Goal: Task Accomplishment & Management: Use online tool/utility

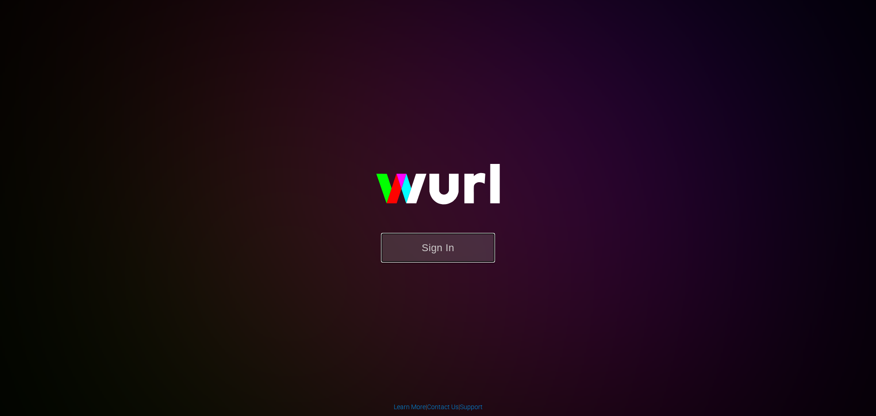
click at [456, 249] on button "Sign In" at bounding box center [438, 248] width 114 height 30
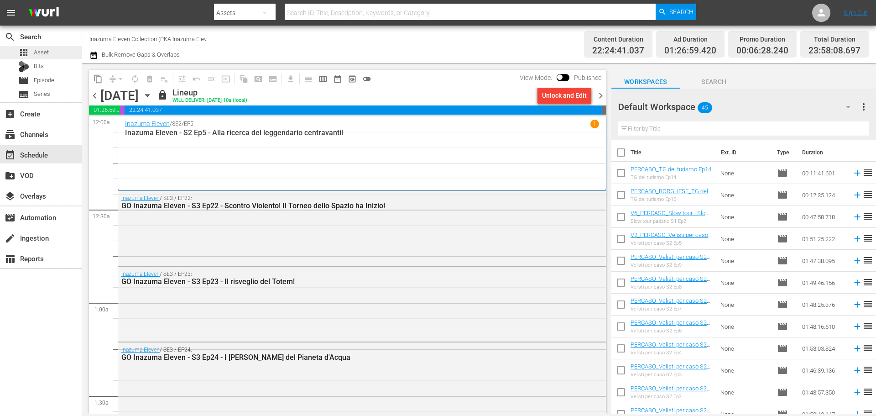
click at [63, 54] on div "apps Asset" at bounding box center [41, 52] width 82 height 13
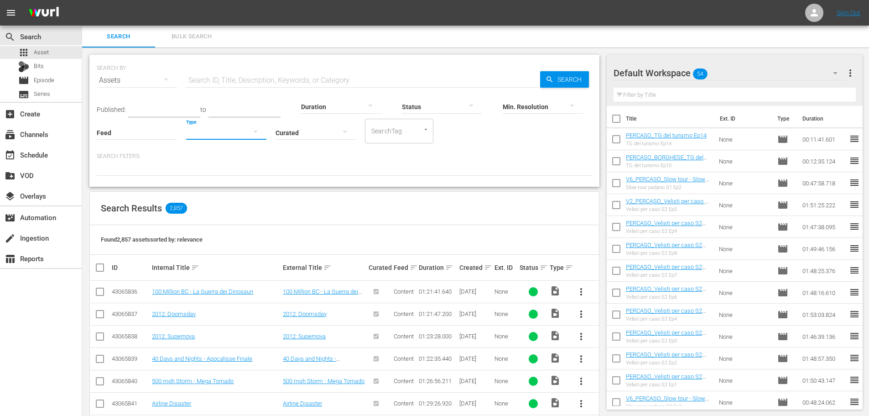
click at [249, 136] on button "button" at bounding box center [255, 131] width 22 height 22
click at [229, 194] on div "Promo" at bounding box center [226, 189] width 80 height 15
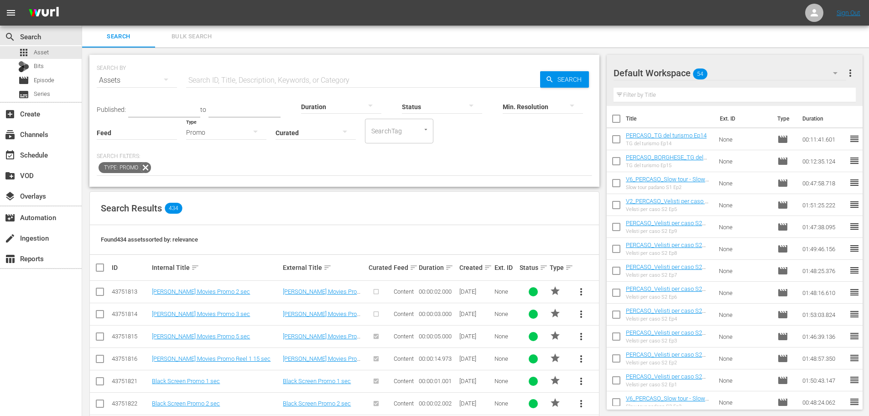
click at [252, 82] on input "text" at bounding box center [363, 80] width 354 height 22
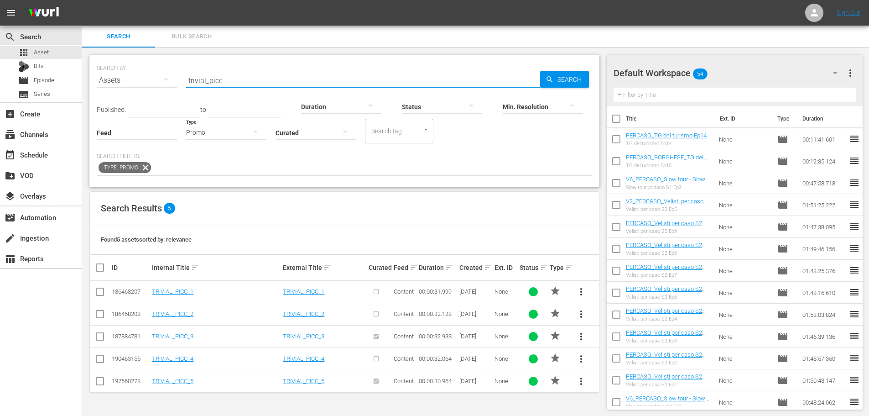
type input "trivial_picc"
click at [582, 339] on span "more_vert" at bounding box center [581, 336] width 11 height 11
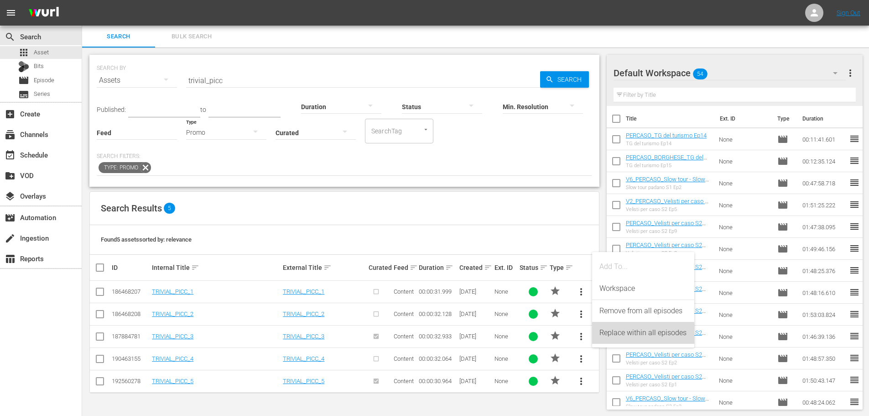
click at [609, 339] on div "Replace within all episodes" at bounding box center [643, 333] width 88 height 22
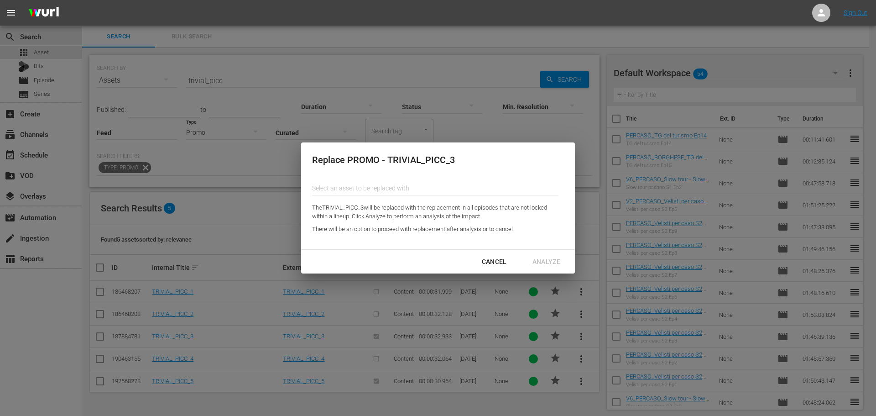
click at [383, 186] on input "text" at bounding box center [435, 188] width 246 height 22
click at [411, 184] on input "text" at bounding box center [435, 188] width 246 height 22
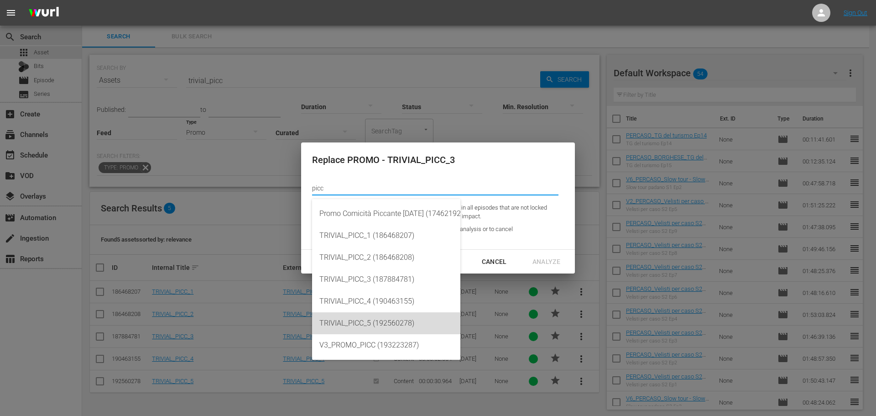
click at [374, 322] on div "TRIVIAL_PICC_5 (192560278)" at bounding box center [386, 323] width 134 height 22
type input "TRIVIAL_PICC_5 (192560278)"
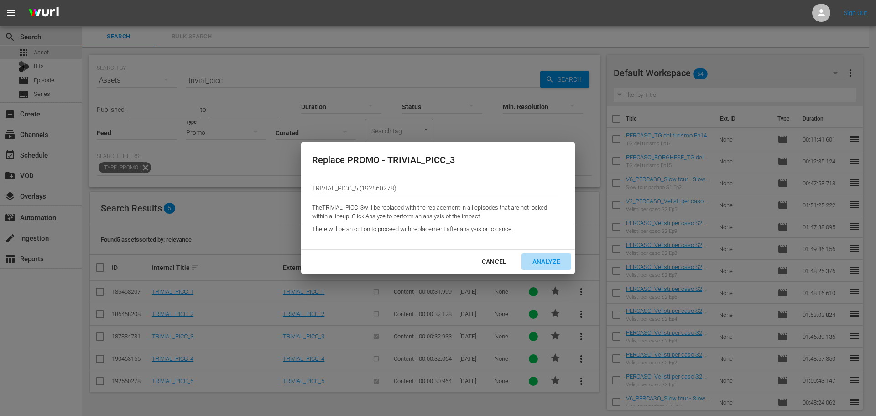
click at [546, 262] on div "Analyze" at bounding box center [546, 261] width 42 height 11
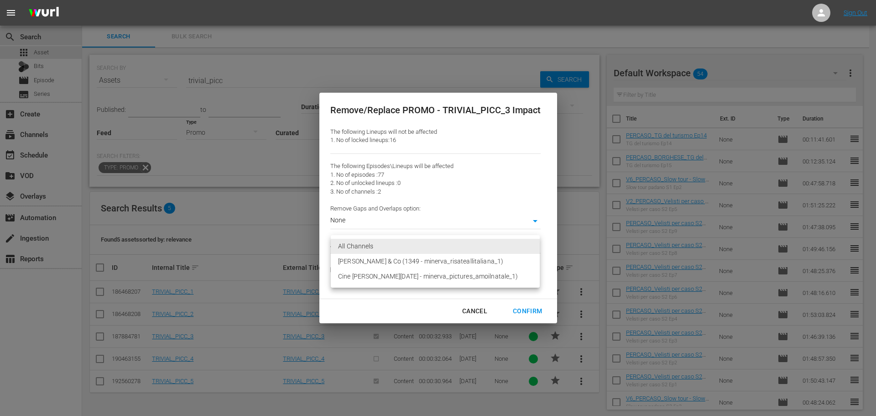
click at [364, 246] on body "menu Sign Out search Search apps Asset Bits movie Episode subtitles Series add_…" at bounding box center [438, 208] width 876 height 416
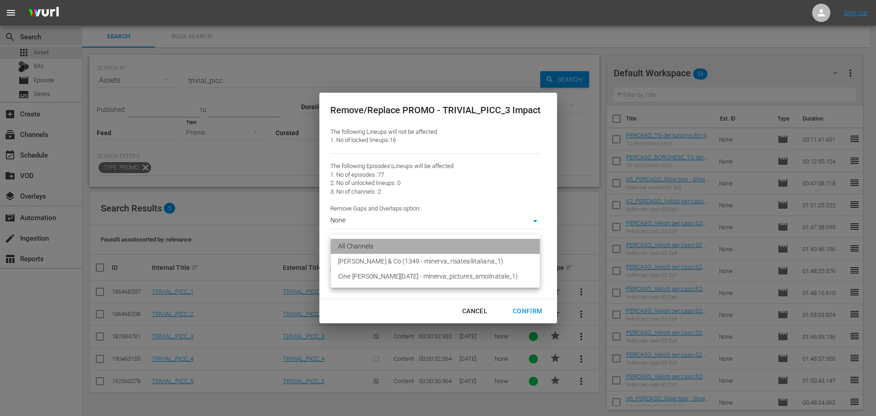
click at [364, 246] on li "All Channels" at bounding box center [435, 246] width 209 height 15
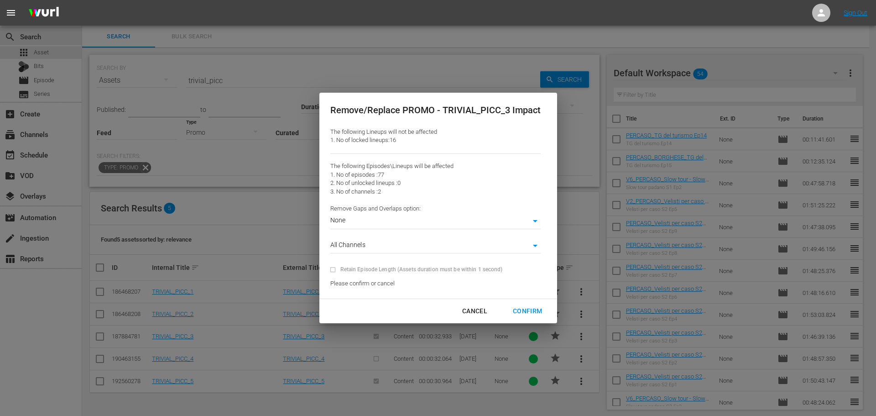
click at [357, 221] on body "menu Sign Out search Search apps Asset Bits movie Episode subtitles Series add_…" at bounding box center [438, 208] width 876 height 416
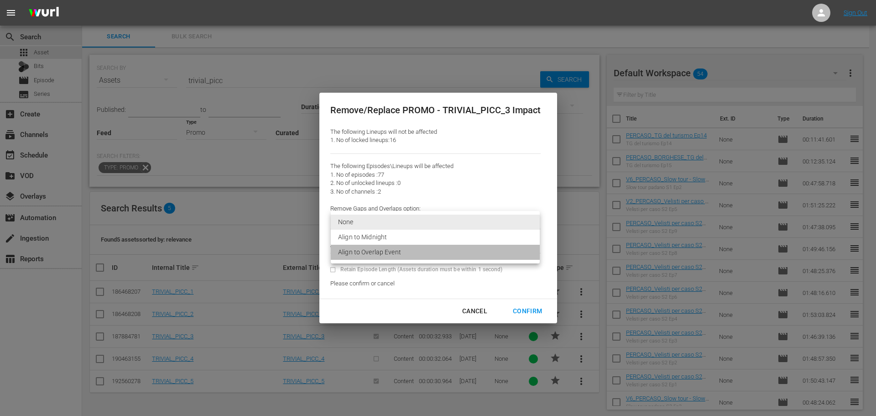
click at [369, 250] on li "Align to Overlap Event" at bounding box center [435, 251] width 209 height 15
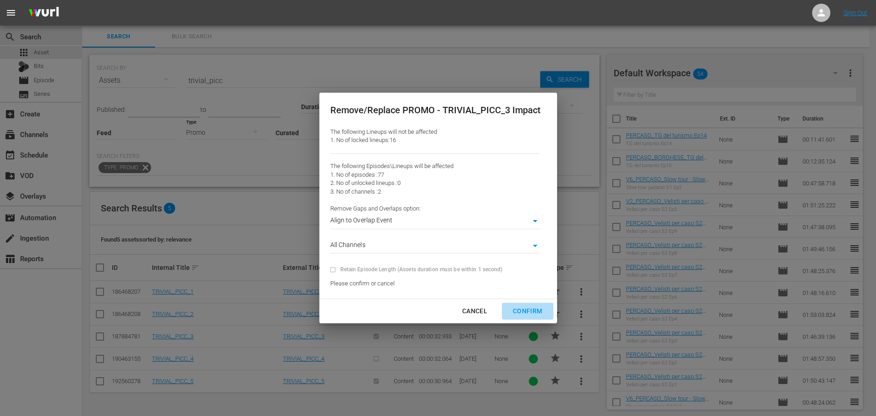
click at [536, 309] on div "Confirm" at bounding box center [527, 310] width 44 height 11
type input "0"
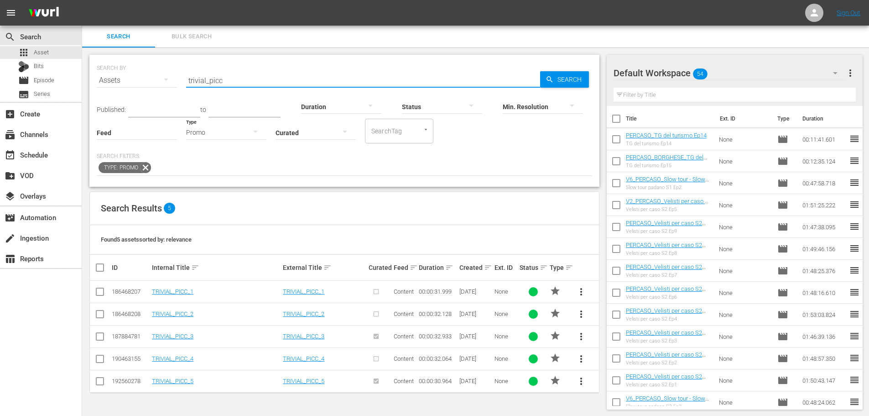
drag, startPoint x: 227, startPoint y: 78, endPoint x: 237, endPoint y: 72, distance: 12.3
click at [227, 78] on input "trivial_picc" at bounding box center [363, 80] width 354 height 22
type input "trivial_sordi"
click at [196, 355] on link "TRIVIAL_SORDI_4" at bounding box center [175, 358] width 46 height 7
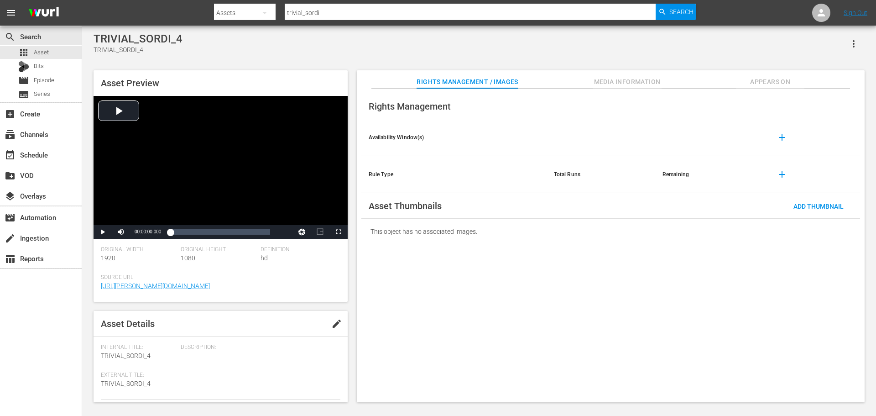
click at [750, 83] on span "Appears On" at bounding box center [770, 81] width 68 height 11
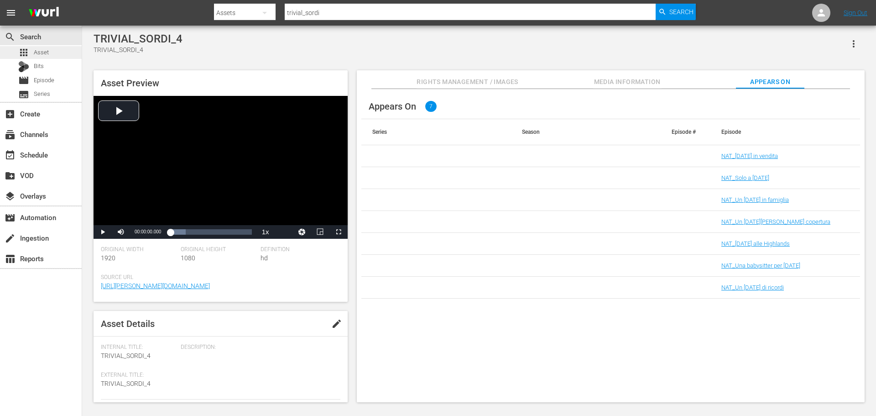
click at [59, 49] on div "apps Asset" at bounding box center [41, 52] width 82 height 13
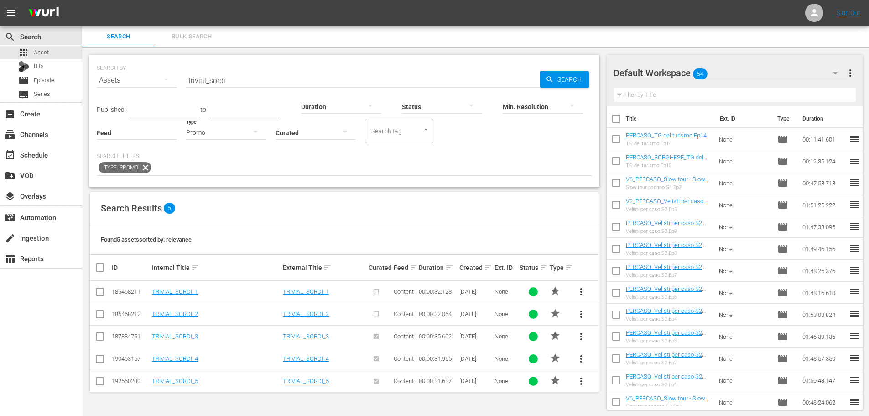
click at [581, 385] on span "more_vert" at bounding box center [581, 380] width 11 height 11
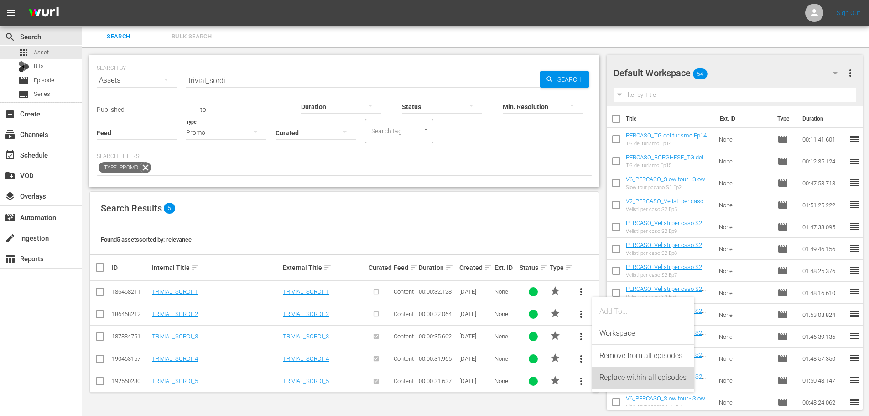
click at [618, 385] on div "Replace within all episodes" at bounding box center [643, 377] width 88 height 22
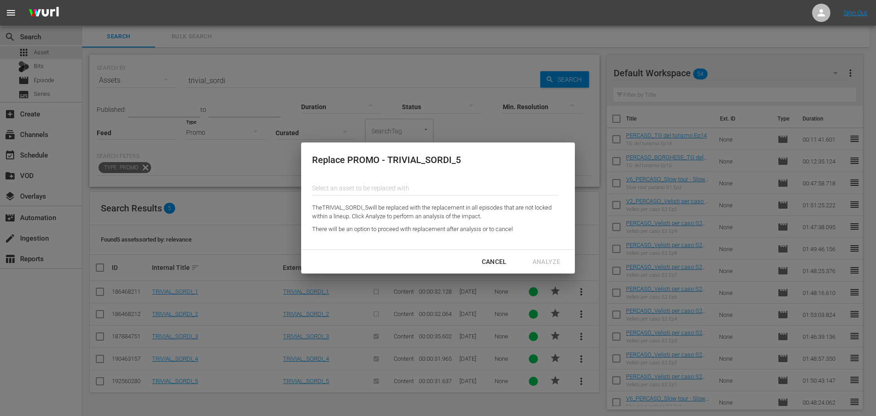
click at [374, 188] on input "text" at bounding box center [435, 188] width 246 height 22
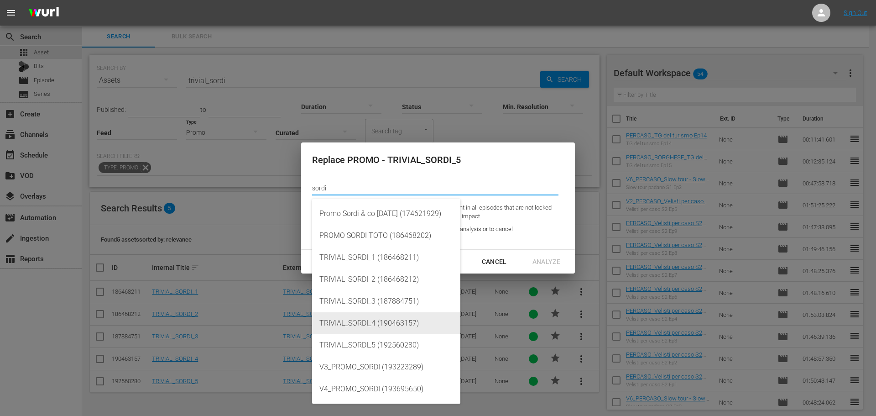
click at [413, 323] on div "TRIVIAL_SORDI_4 (190463157)" at bounding box center [386, 323] width 134 height 22
type input "TRIVIAL_SORDI_4 (190463157)"
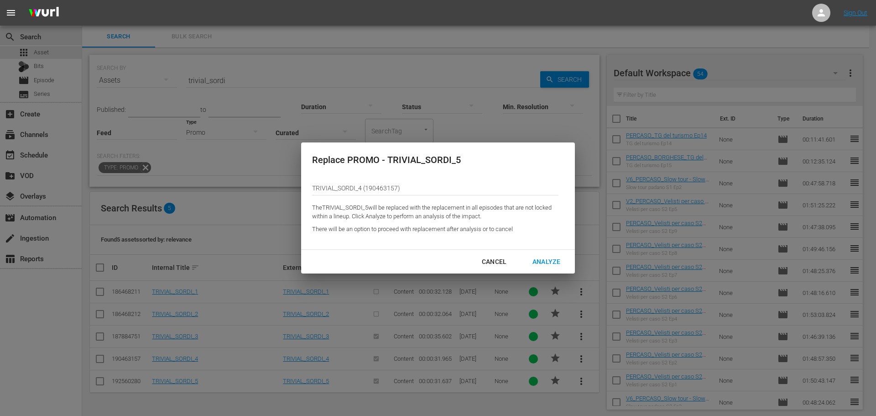
click at [544, 258] on div "Analyze" at bounding box center [546, 261] width 42 height 11
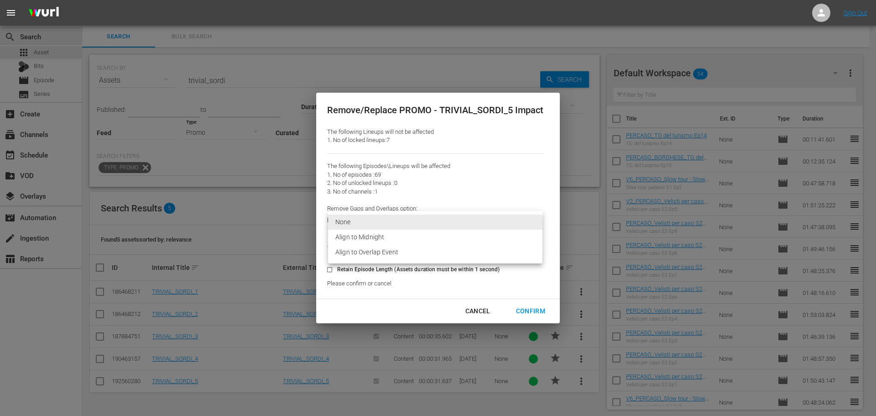
click at [446, 225] on body "menu Sign Out search Search apps Asset Bits movie Episode subtitles Series add_…" at bounding box center [438, 208] width 876 height 416
click at [442, 253] on li "Align to Overlap Event" at bounding box center [435, 251] width 214 height 15
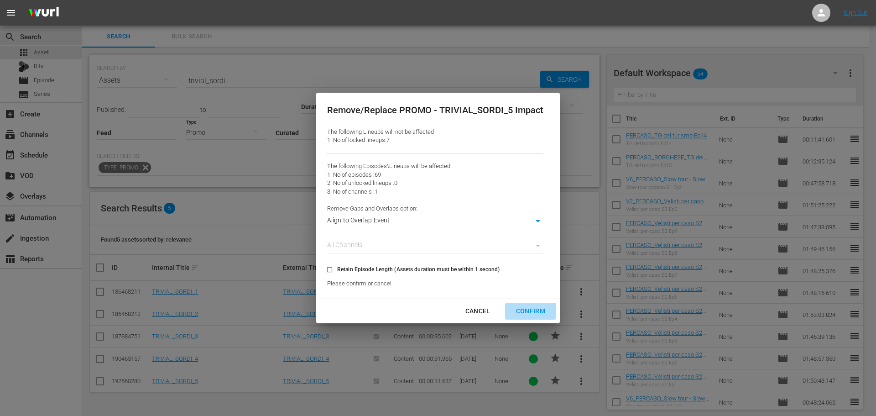
click at [525, 311] on div "Confirm" at bounding box center [531, 310] width 44 height 11
type input "0"
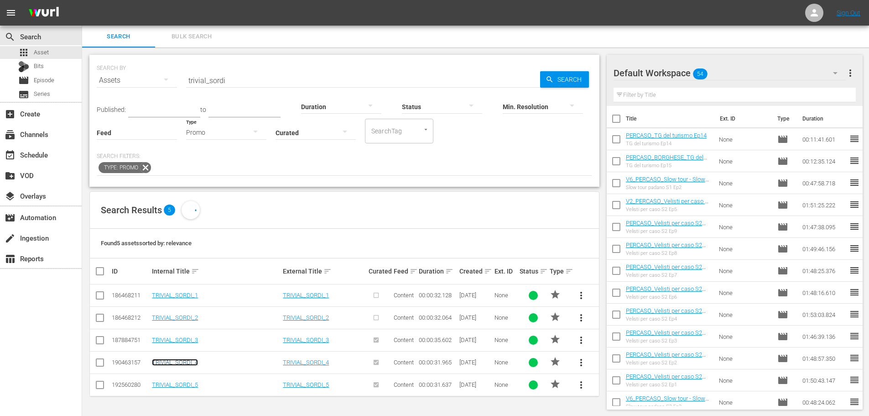
click at [181, 361] on link "TRIVIAL_SORDI_4" at bounding box center [175, 362] width 46 height 7
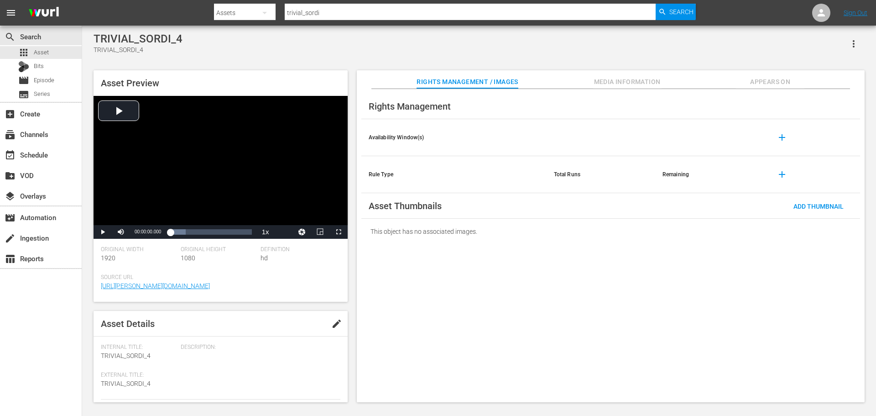
click at [778, 74] on button "Appears On" at bounding box center [770, 79] width 68 height 18
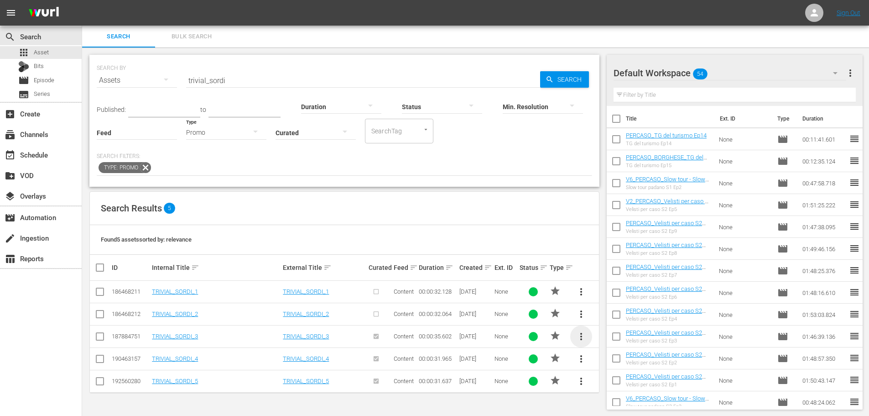
click at [582, 337] on span "more_vert" at bounding box center [581, 336] width 11 height 11
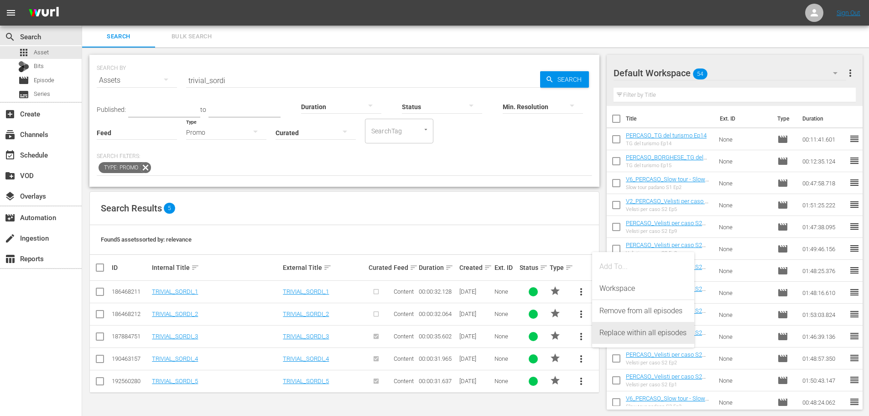
click at [618, 332] on div "Replace within all episodes" at bounding box center [643, 333] width 88 height 22
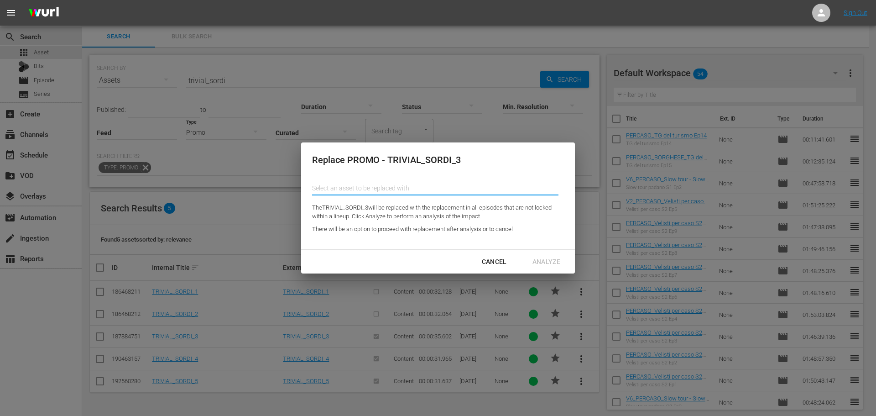
click at [414, 186] on input "text" at bounding box center [435, 188] width 246 height 22
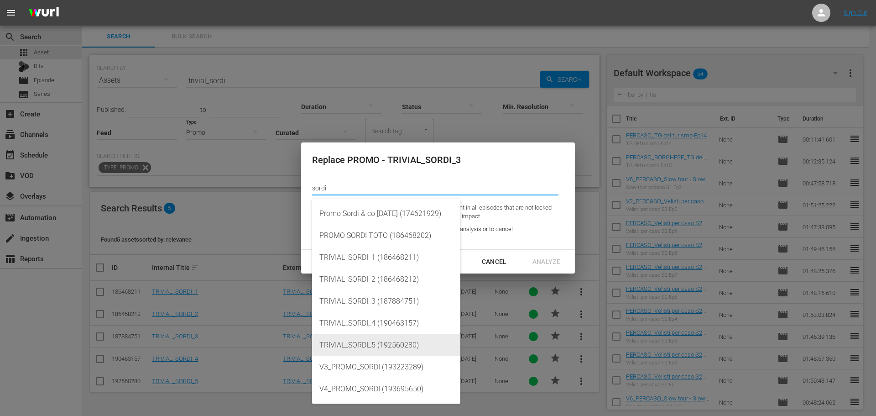
drag, startPoint x: 392, startPoint y: 339, endPoint x: 418, endPoint y: 335, distance: 26.3
click at [392, 339] on div "TRIVIAL_SORDI_5 (192560280)" at bounding box center [386, 345] width 134 height 22
type input "TRIVIAL_SORDI_5 (192560280)"
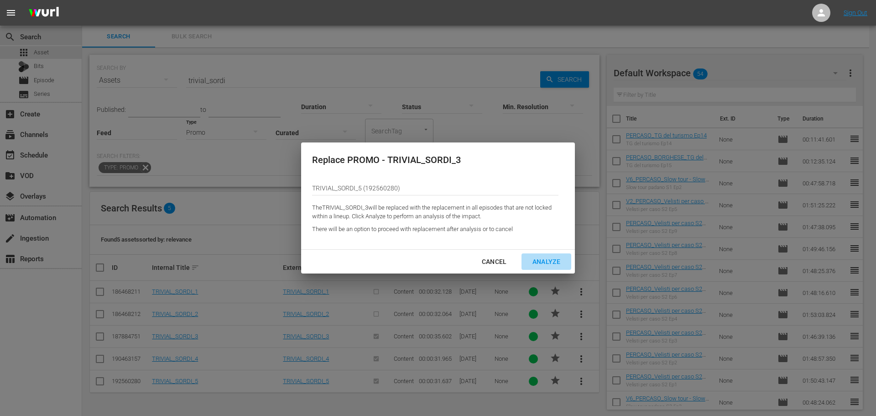
click at [554, 262] on div "Analyze" at bounding box center [546, 261] width 42 height 11
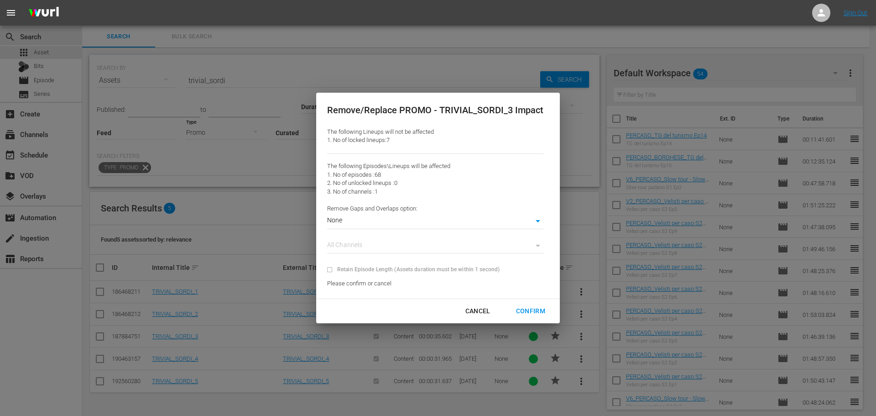
click at [452, 226] on body "menu Sign Out search Search apps Asset Bits movie Episode subtitles Series add_…" at bounding box center [438, 208] width 876 height 416
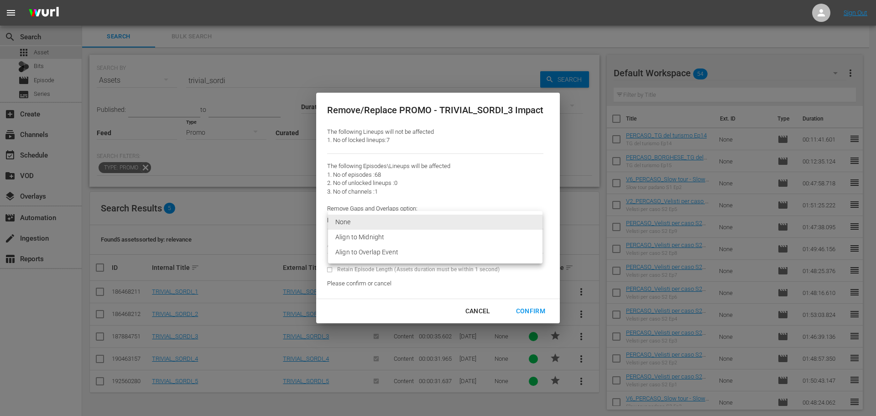
click at [441, 252] on li "Align to Overlap Event" at bounding box center [435, 251] width 214 height 15
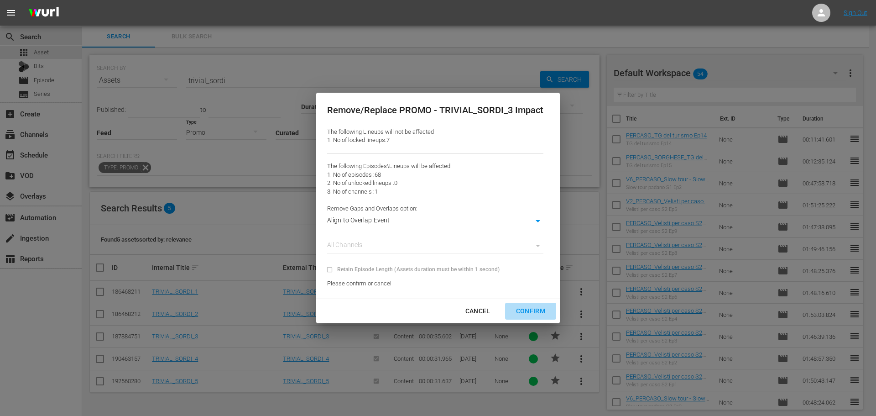
click at [529, 307] on div "Confirm" at bounding box center [531, 310] width 44 height 11
type input "0"
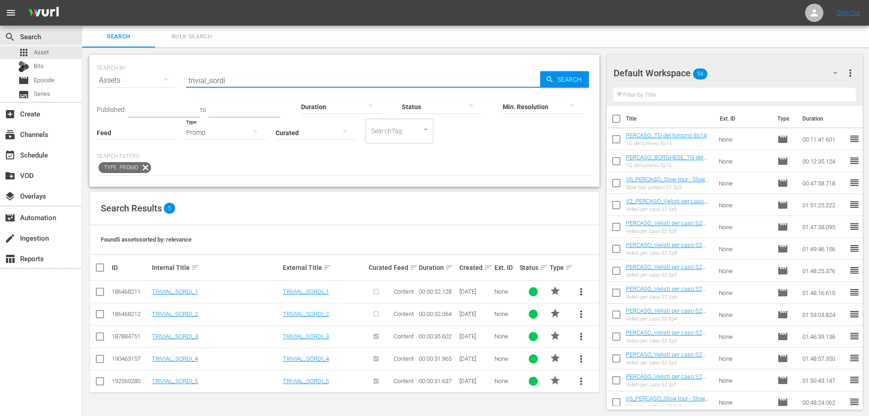
click at [237, 75] on input "trivial_sordi" at bounding box center [363, 80] width 354 height 22
type input "trivial_WEST"
click at [583, 381] on span "more_vert" at bounding box center [581, 380] width 11 height 11
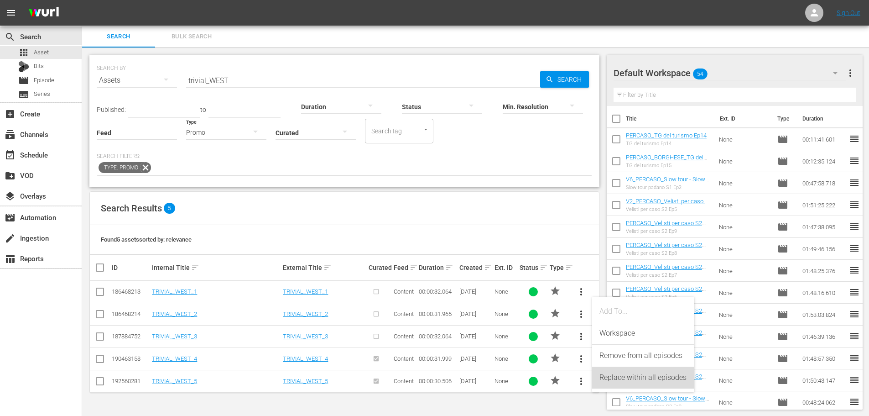
click at [609, 374] on div "Replace within all episodes" at bounding box center [643, 377] width 88 height 22
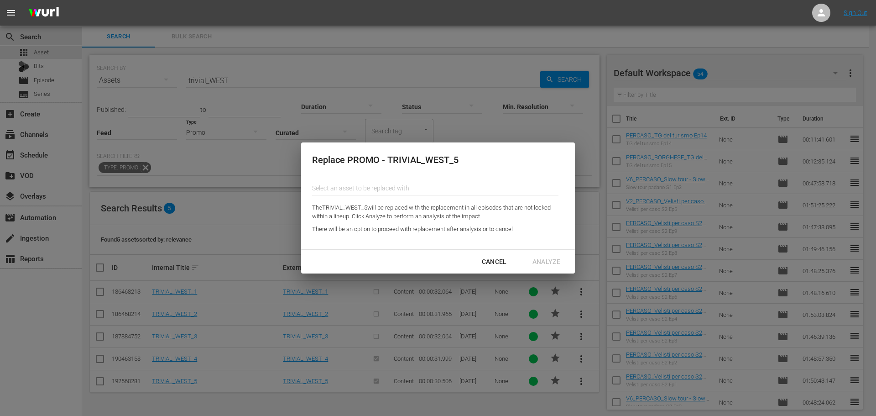
click at [443, 186] on input "text" at bounding box center [435, 188] width 246 height 22
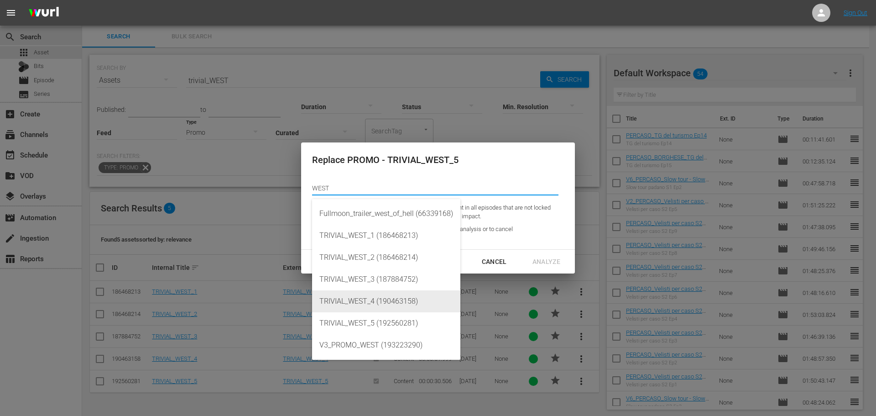
click at [385, 300] on div "TRIVIAL_WEST_4 (190463158)" at bounding box center [386, 301] width 134 height 22
type input "TRIVIAL_WEST_4 (190463158)"
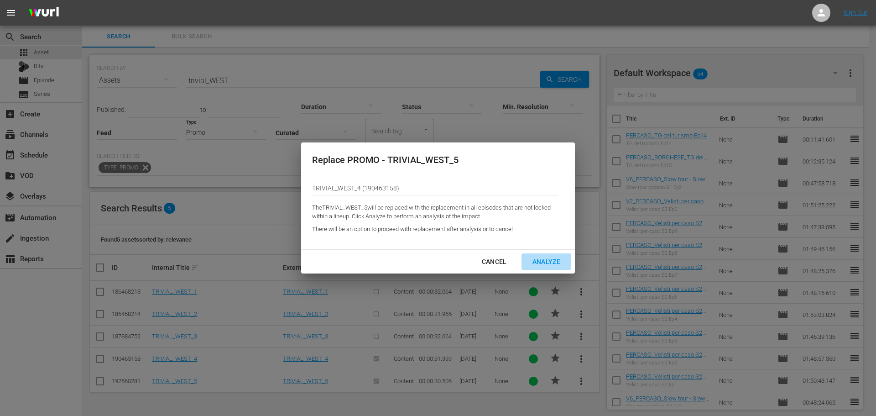
click at [552, 257] on div "Analyze" at bounding box center [546, 261] width 42 height 11
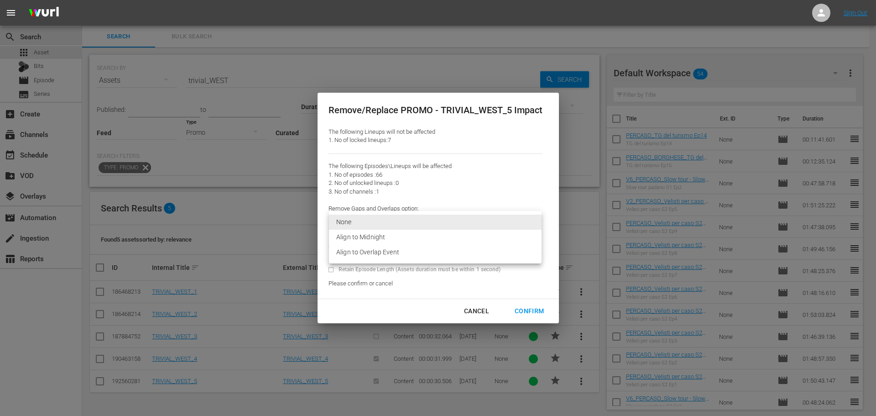
click at [423, 224] on body "menu Sign Out search Search apps Asset Bits movie Episode subtitles Series add_…" at bounding box center [438, 208] width 876 height 416
click at [422, 255] on li "Align to Overlap Event" at bounding box center [435, 251] width 213 height 15
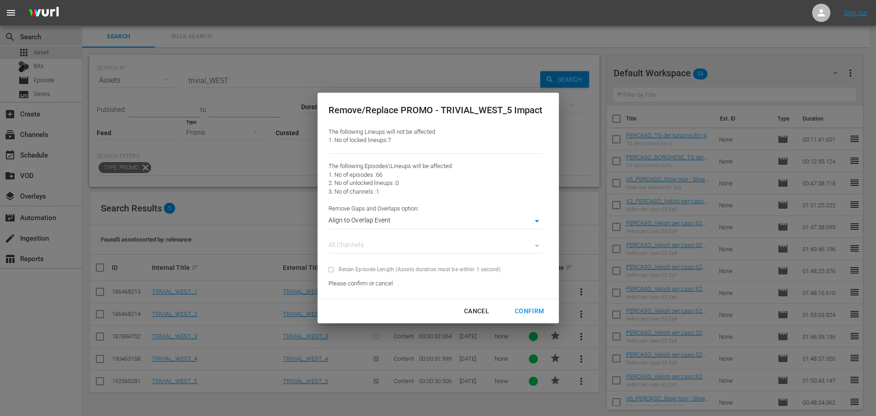
click at [522, 308] on div "Confirm" at bounding box center [529, 310] width 44 height 11
type input "0"
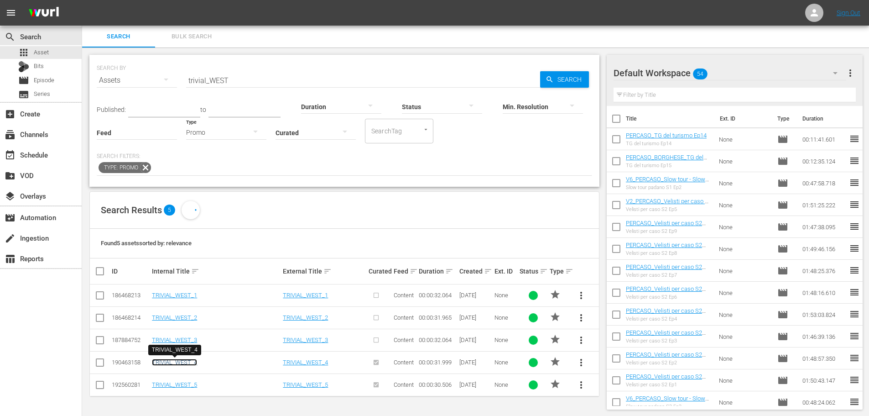
click at [193, 362] on link "TRIVIAL_WEST_4" at bounding box center [174, 362] width 45 height 7
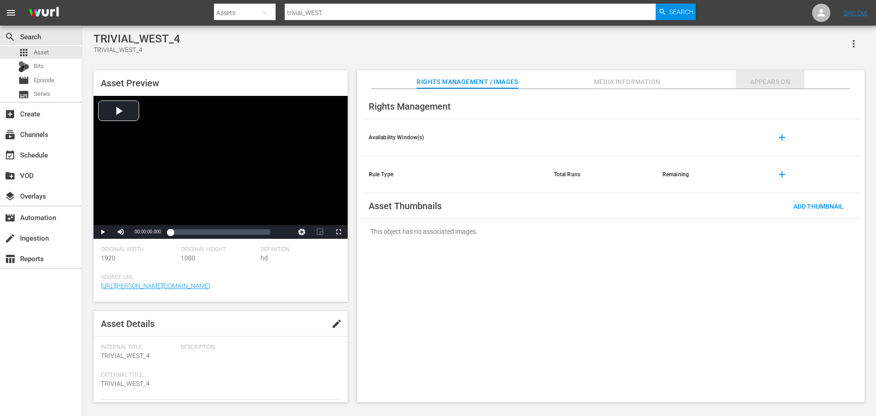
click at [759, 78] on span "Appears On" at bounding box center [770, 81] width 68 height 11
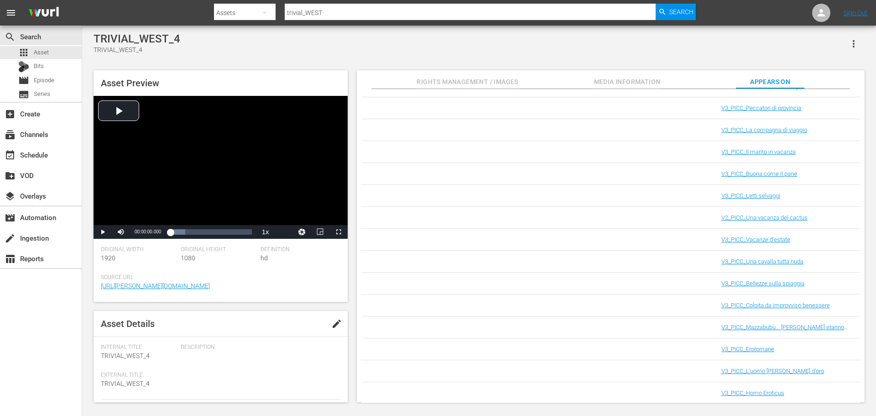
scroll to position [79, 0]
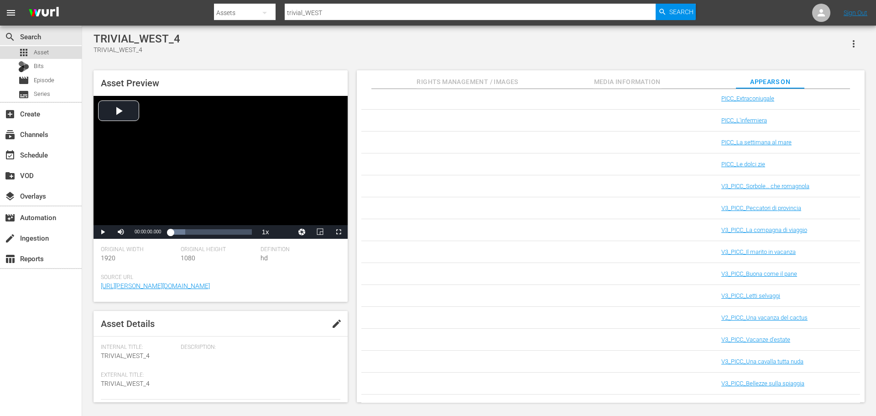
click at [65, 51] on div "apps Asset" at bounding box center [41, 52] width 82 height 13
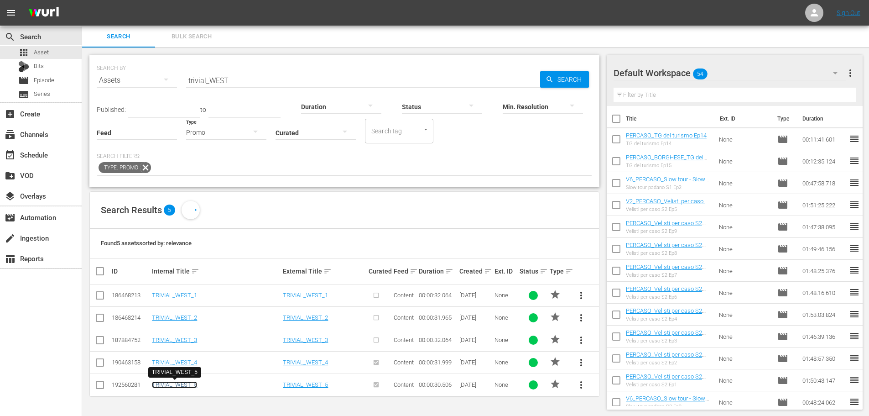
click at [196, 386] on link "TRIVIAL_WEST_5" at bounding box center [174, 384] width 45 height 7
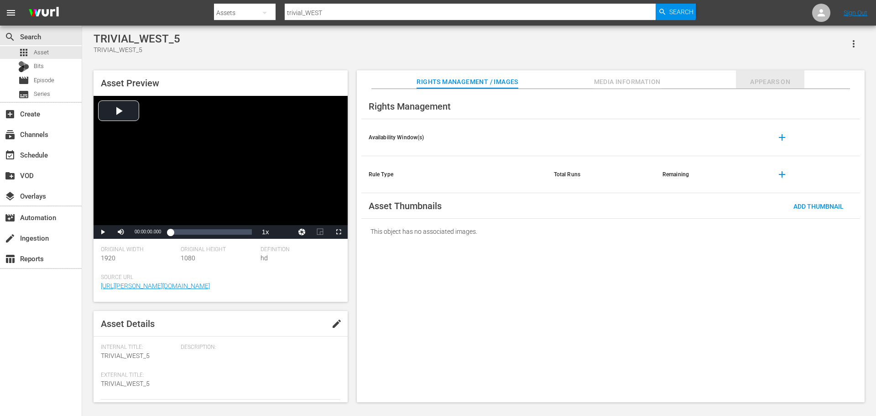
click at [775, 80] on span "Appears On" at bounding box center [770, 81] width 68 height 11
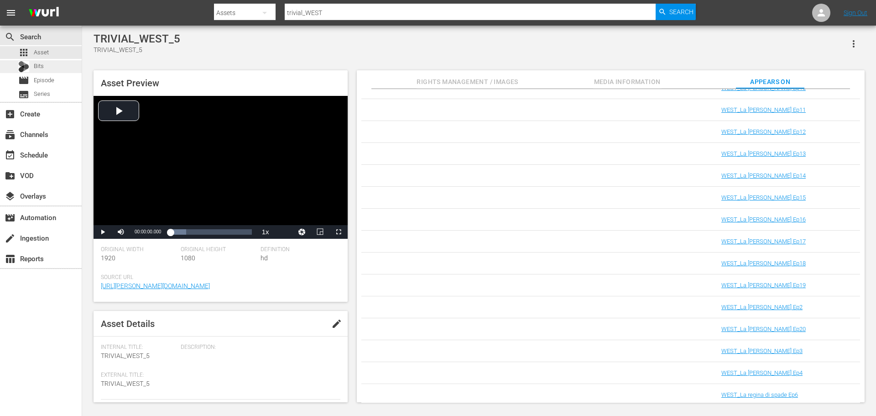
scroll to position [919, 0]
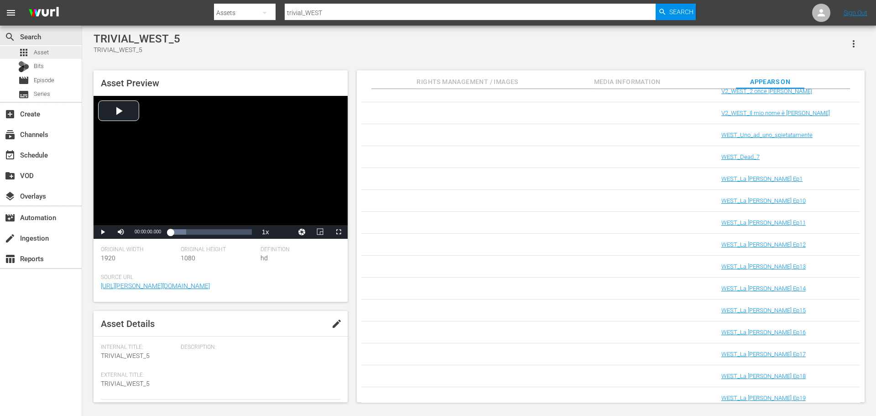
click at [56, 51] on div "apps Asset" at bounding box center [41, 52] width 82 height 13
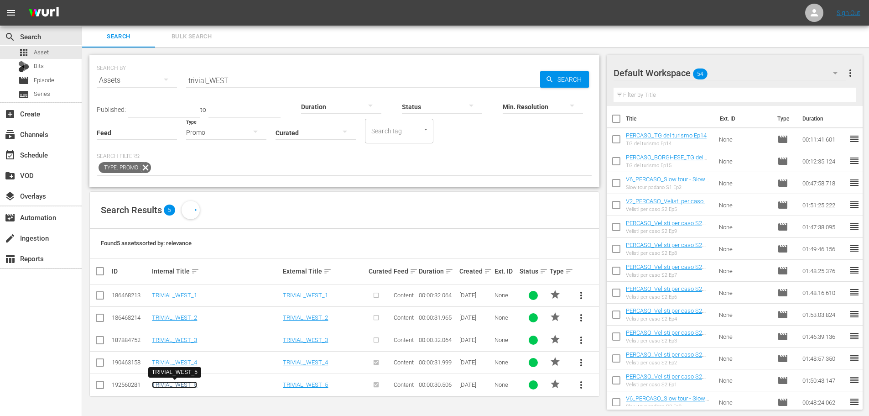
click at [191, 387] on link "TRIVIAL_WEST_5" at bounding box center [174, 384] width 45 height 7
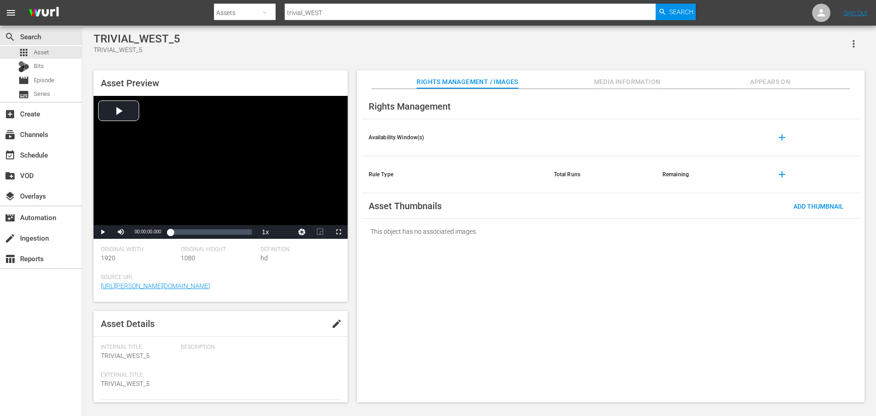
click at [757, 80] on span "Appears On" at bounding box center [770, 81] width 68 height 11
